Goal: Navigation & Orientation: Go to known website

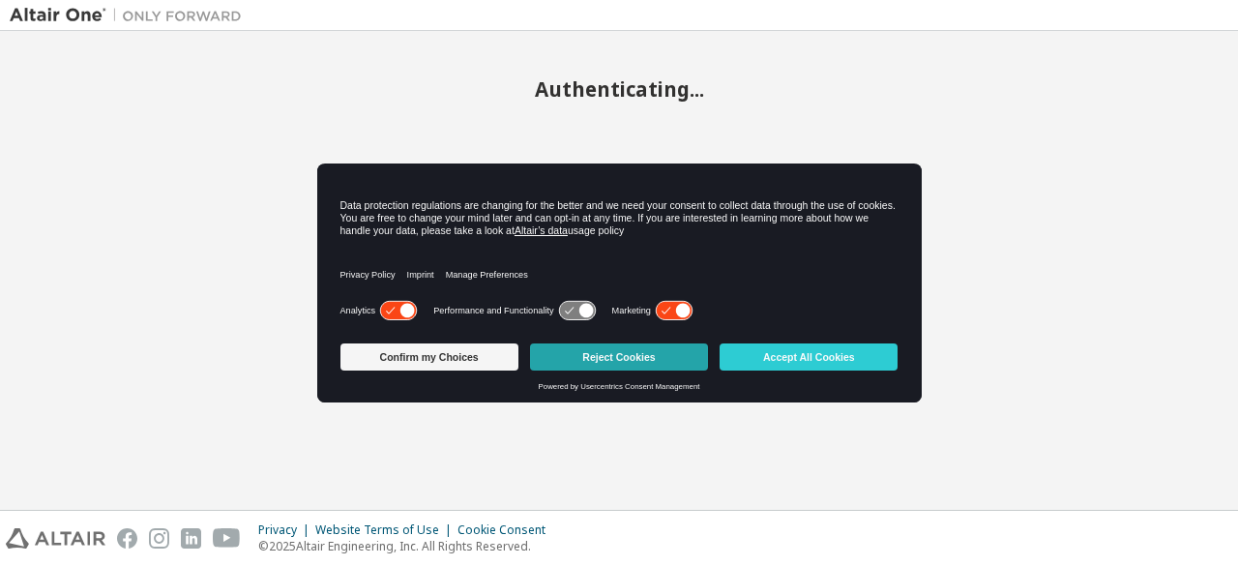
click at [639, 360] on button "Reject Cookies" at bounding box center [619, 356] width 178 height 27
